Goal: Check status: Check status

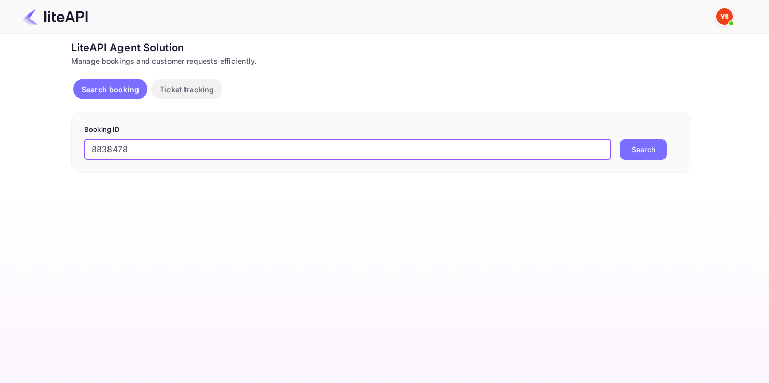
type input "8838478"
click at [620, 139] on button "Search" at bounding box center [643, 149] width 47 height 21
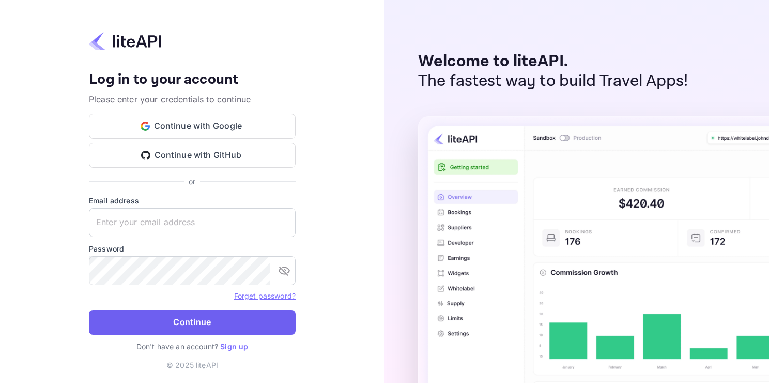
type input "[EMAIL_ADDRESS][DOMAIN_NAME]"
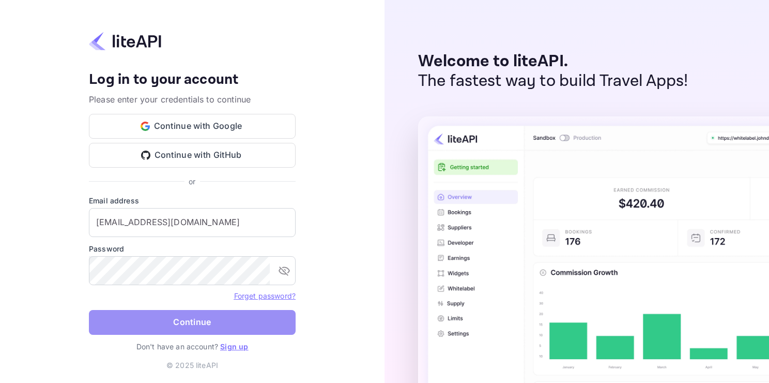
click at [187, 318] on button "Continue" at bounding box center [192, 322] width 207 height 25
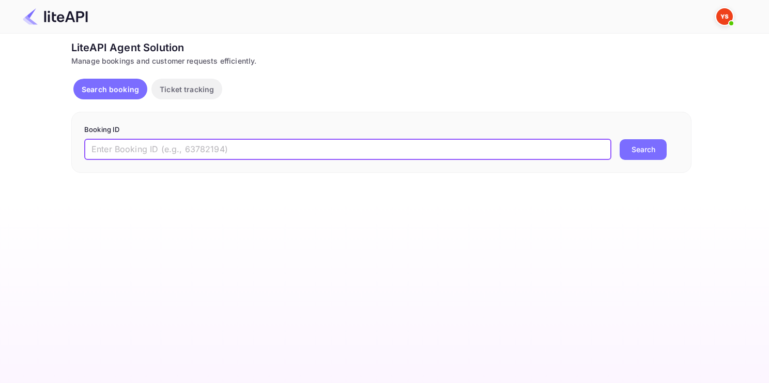
click at [221, 151] on input "text" at bounding box center [347, 149] width 527 height 21
paste input "8838478"
type input "8838478"
click at [620, 139] on button "Search" at bounding box center [643, 149] width 47 height 21
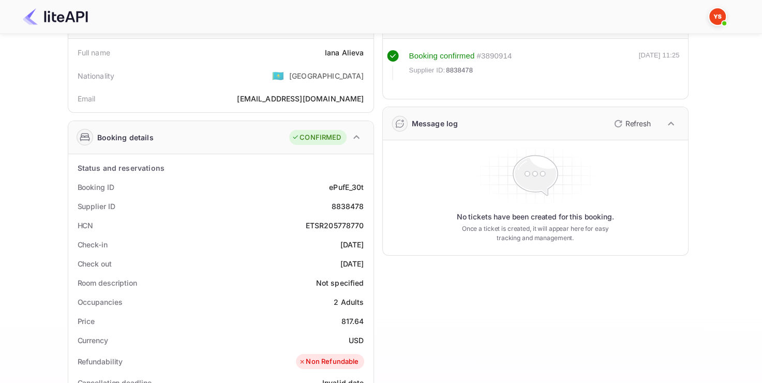
scroll to position [68, 0]
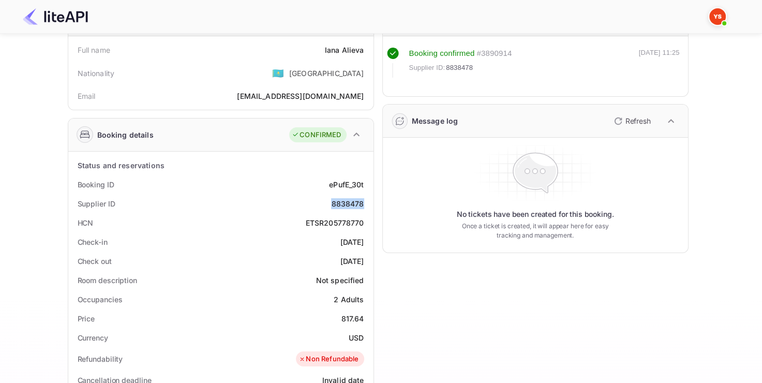
drag, startPoint x: 326, startPoint y: 201, endPoint x: 366, endPoint y: 204, distance: 40.4
click at [366, 204] on div "Supplier ID 8838478" at bounding box center [220, 203] width 297 height 19
copy div "8838478"
drag, startPoint x: 322, startPoint y: 49, endPoint x: 363, endPoint y: 48, distance: 40.9
click at [363, 48] on div "Full name Iana Alieva" at bounding box center [220, 49] width 297 height 19
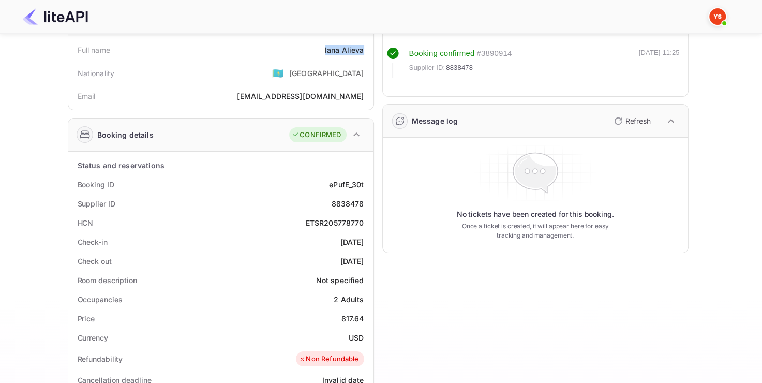
copy div "Iana Alieva"
drag, startPoint x: 339, startPoint y: 316, endPoint x: 372, endPoint y: 316, distance: 33.1
copy div "817.64"
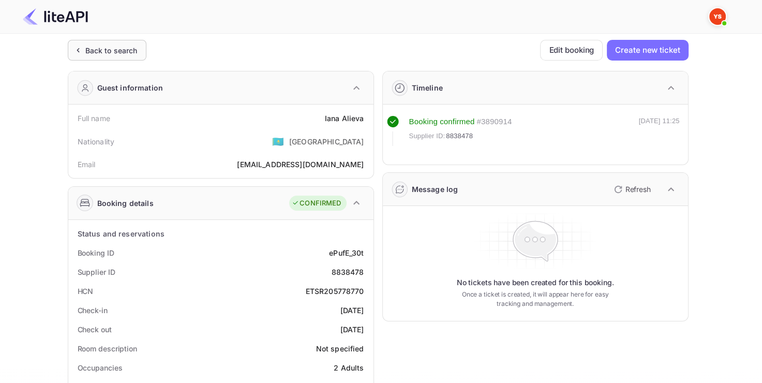
click at [91, 55] on div "Back to search" at bounding box center [111, 50] width 52 height 11
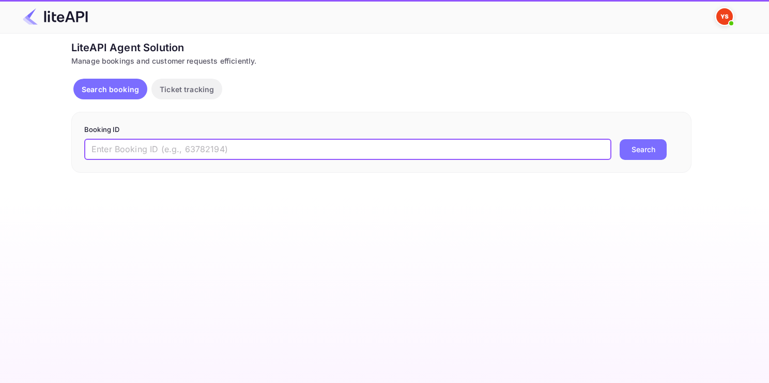
paste input "8710644"
click at [174, 157] on input "8710644" at bounding box center [347, 149] width 527 height 21
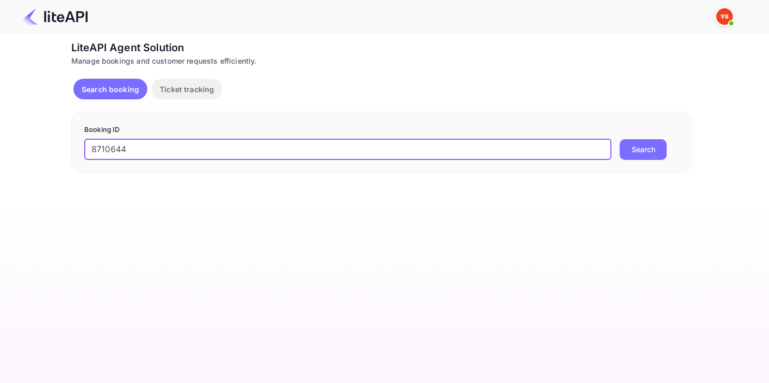
type input "8710644"
click at [620, 139] on button "Search" at bounding box center [643, 149] width 47 height 21
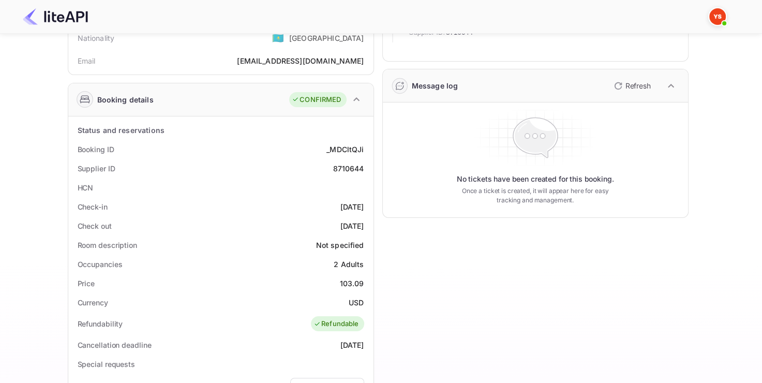
scroll to position [105, 0]
drag, startPoint x: 329, startPoint y: 166, endPoint x: 366, endPoint y: 161, distance: 37.7
click at [366, 161] on div "Supplier ID 8710644" at bounding box center [220, 166] width 297 height 19
copy div "8710644"
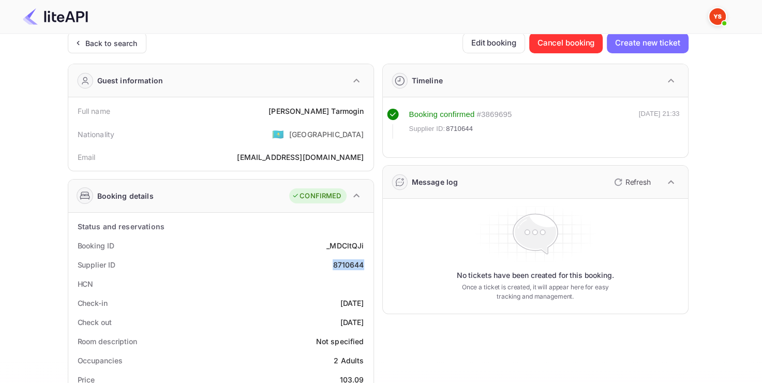
scroll to position [6, 0]
drag, startPoint x: 301, startPoint y: 108, endPoint x: 367, endPoint y: 113, distance: 66.3
click at [367, 113] on div "Full name Andrei Tarmogin" at bounding box center [220, 111] width 297 height 19
copy div "Andrei Tarmogin"
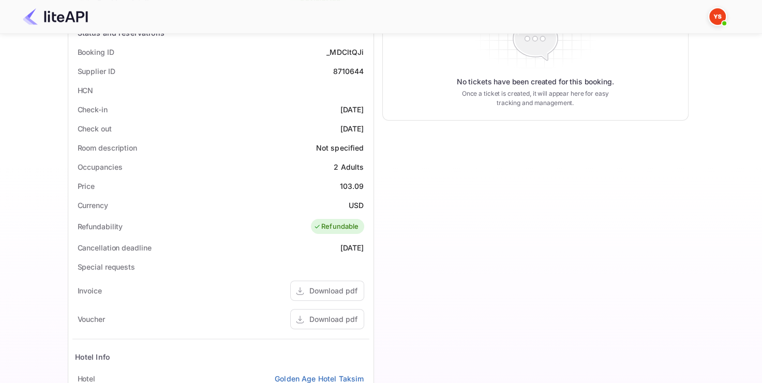
scroll to position [203, 0]
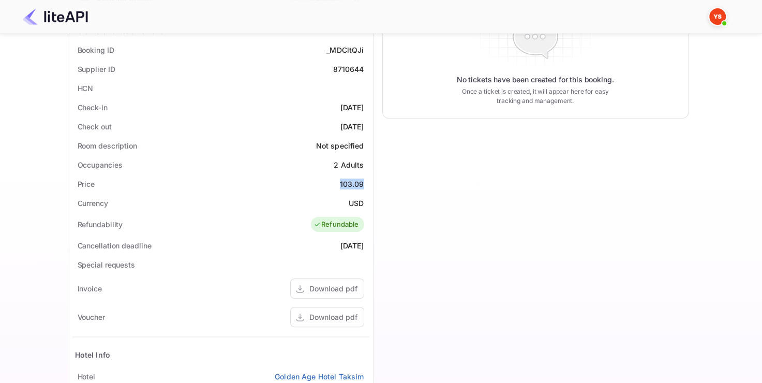
drag, startPoint x: 340, startPoint y: 184, endPoint x: 368, endPoint y: 180, distance: 28.6
click at [368, 180] on div "Price 103.09" at bounding box center [220, 183] width 297 height 19
copy div "103.09"
